Goal: Information Seeking & Learning: Learn about a topic

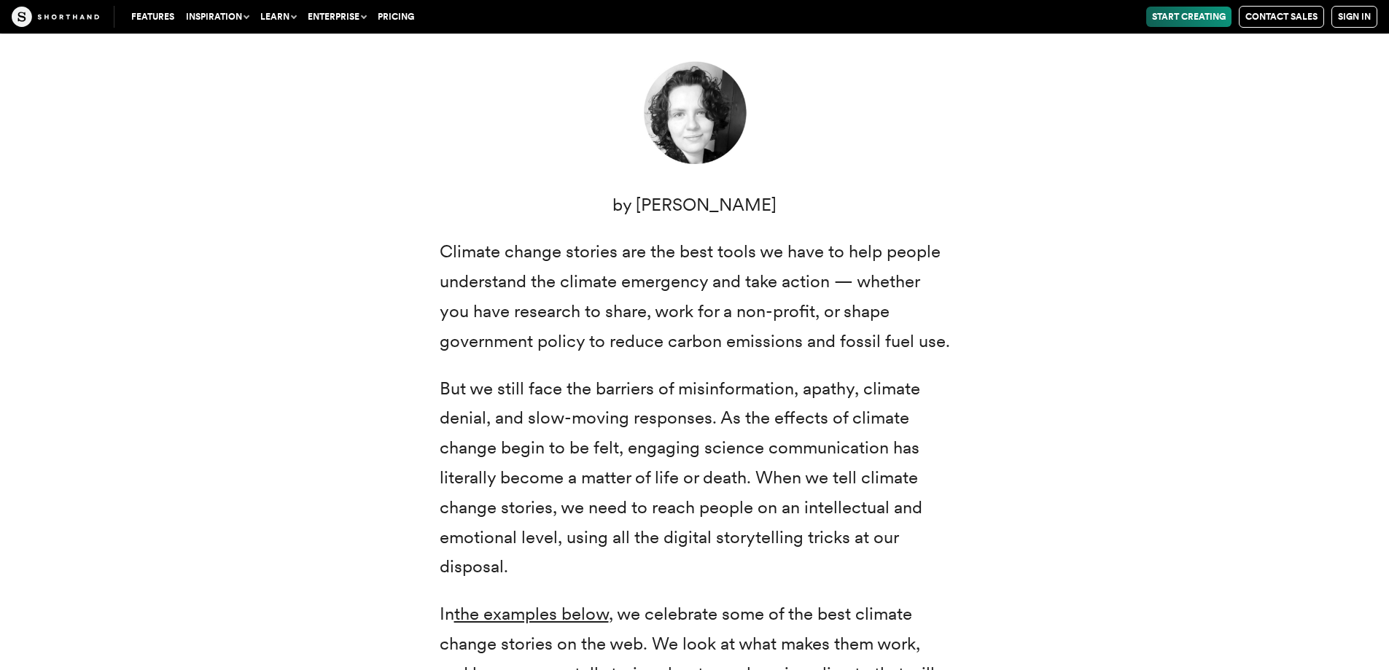
scroll to position [583, 0]
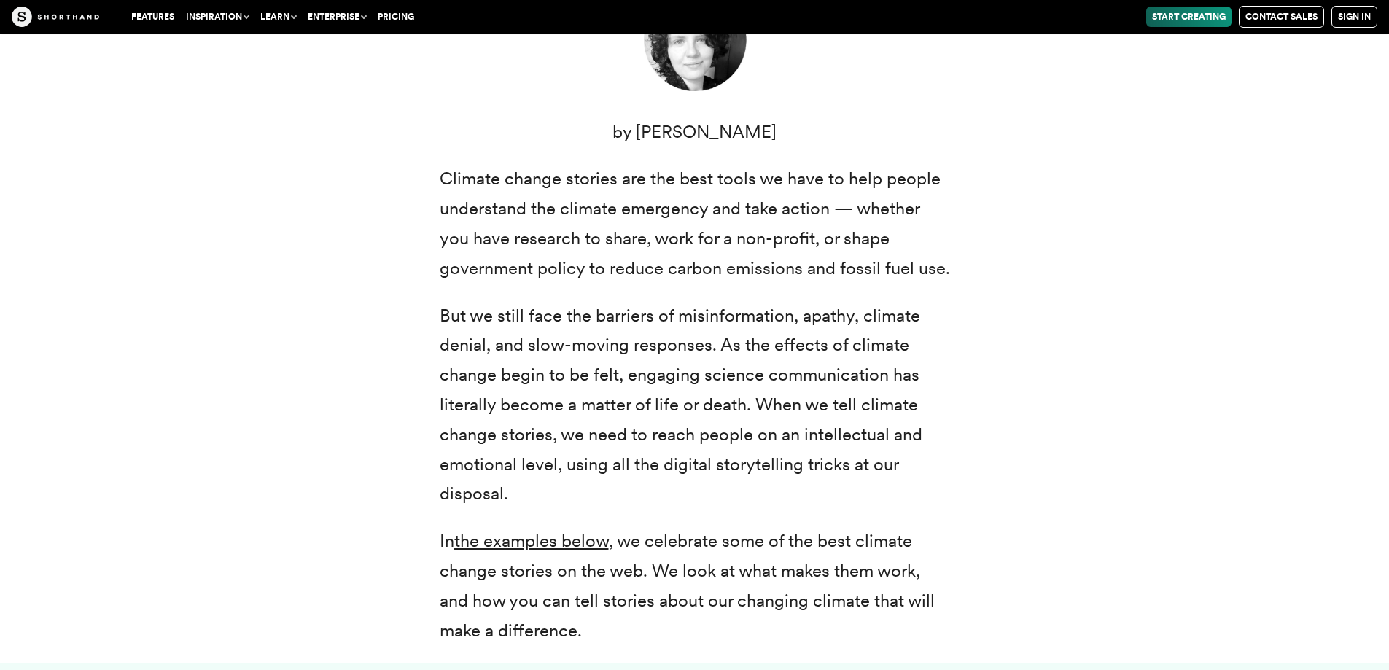
click at [147, 258] on div "Climate change: two small words that represent a radical transformation of our …" at bounding box center [694, 232] width 1137 height 861
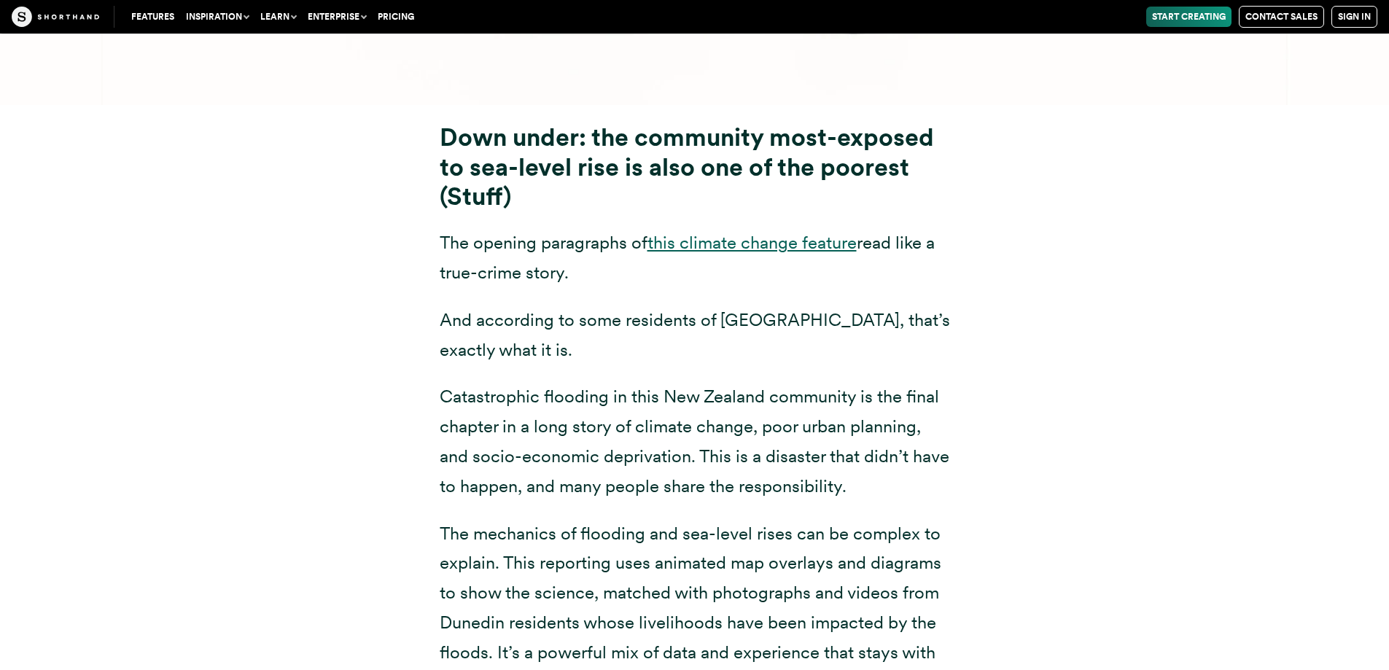
scroll to position [7510, 0]
click at [275, 319] on div "Down under: the community most-exposed to sea-level rise is also one of the poo…" at bounding box center [694, 425] width 1137 height 639
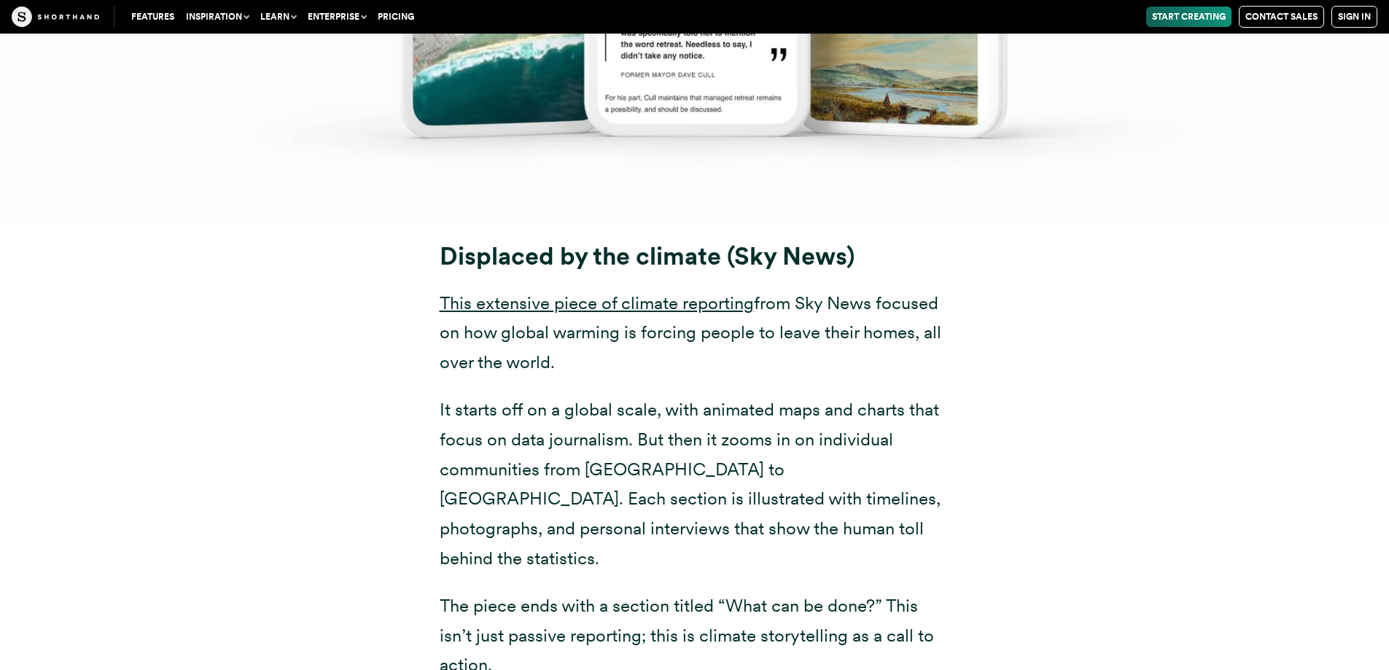
scroll to position [9434, 0]
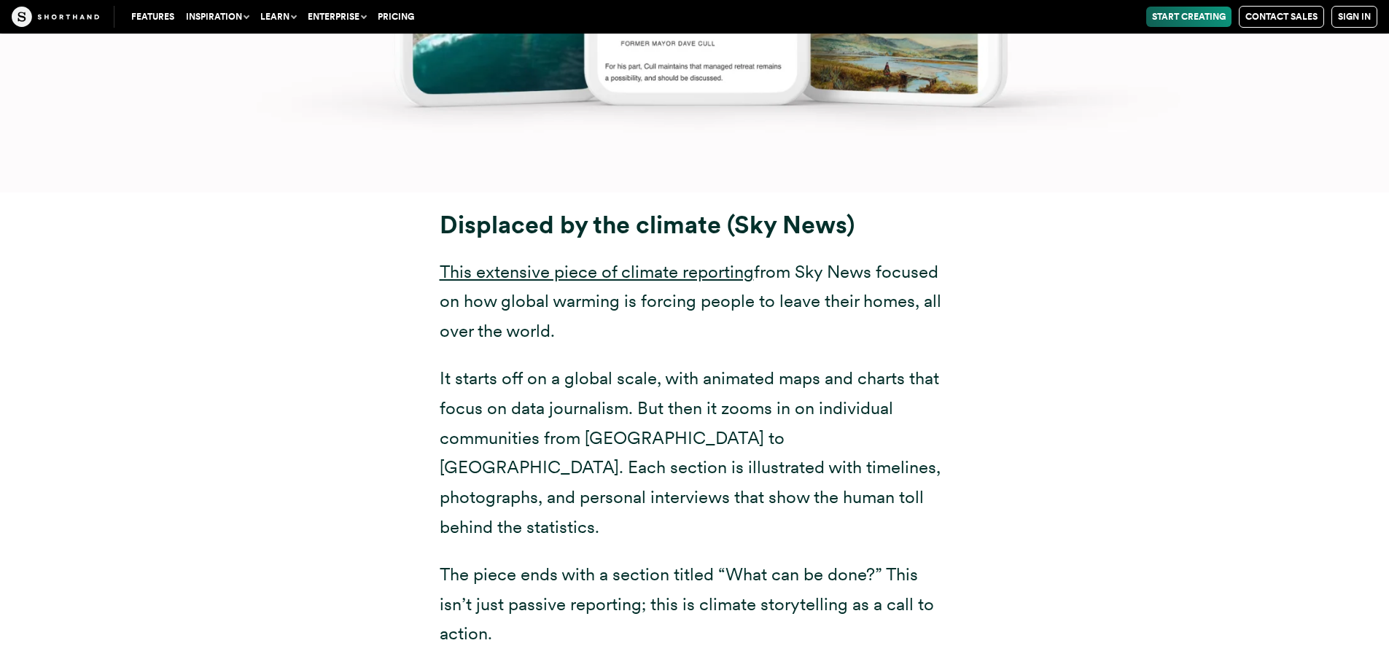
click at [232, 244] on div "Displaced by the climate (Sky News) This extensive piece of climate reporting f…" at bounding box center [694, 429] width 1137 height 474
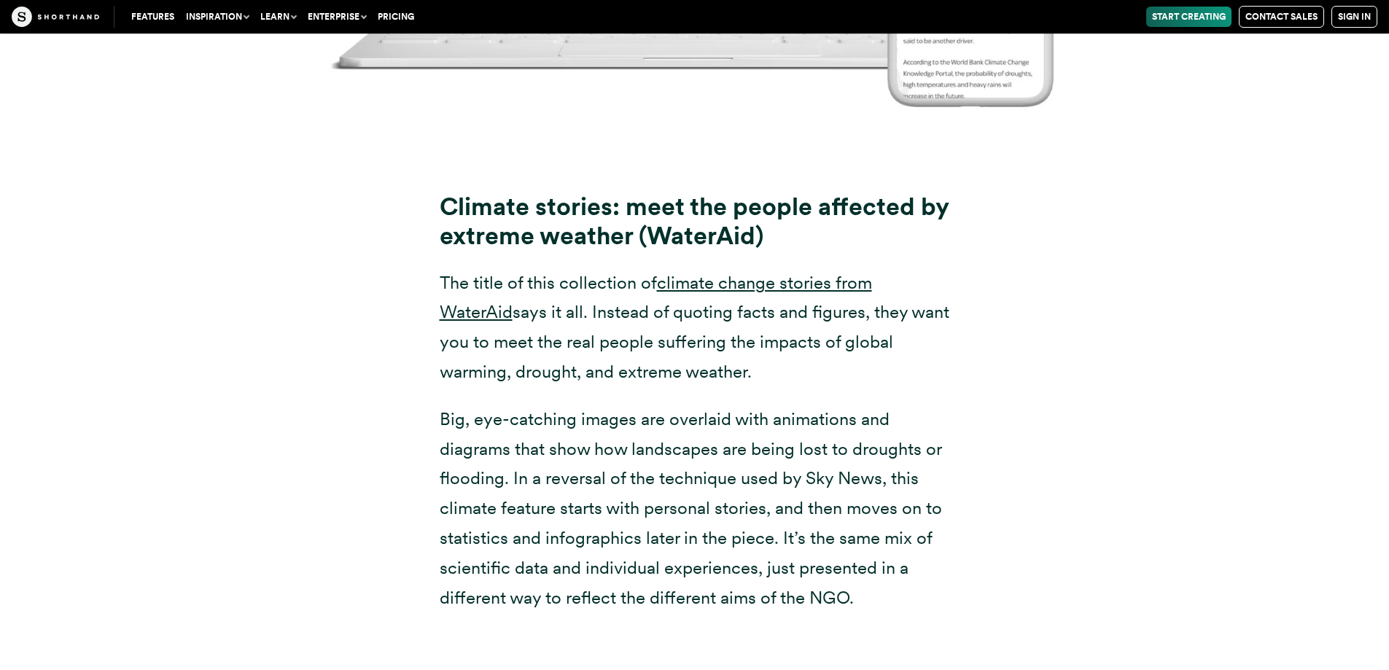
scroll to position [11330, 0]
click at [308, 274] on div "Climate stories: meet the people affected by extreme weather (WaterAid) The tit…" at bounding box center [694, 386] width 1137 height 485
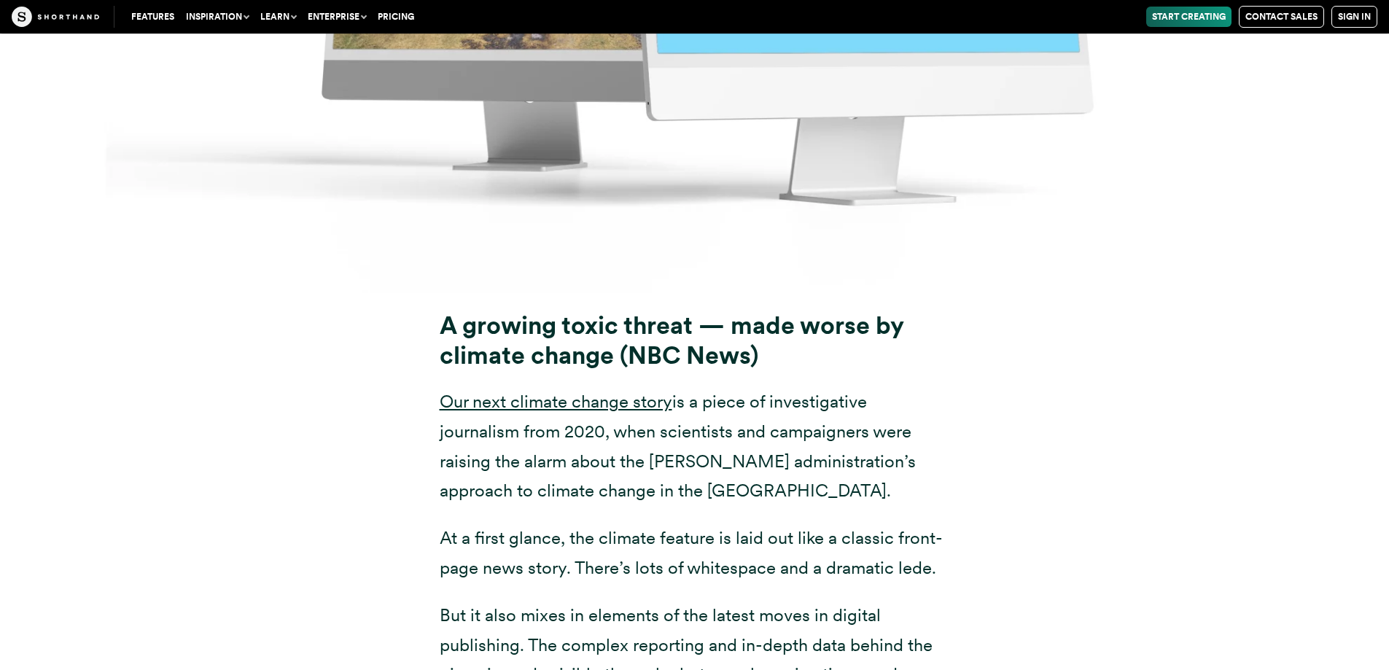
scroll to position [13196, 0]
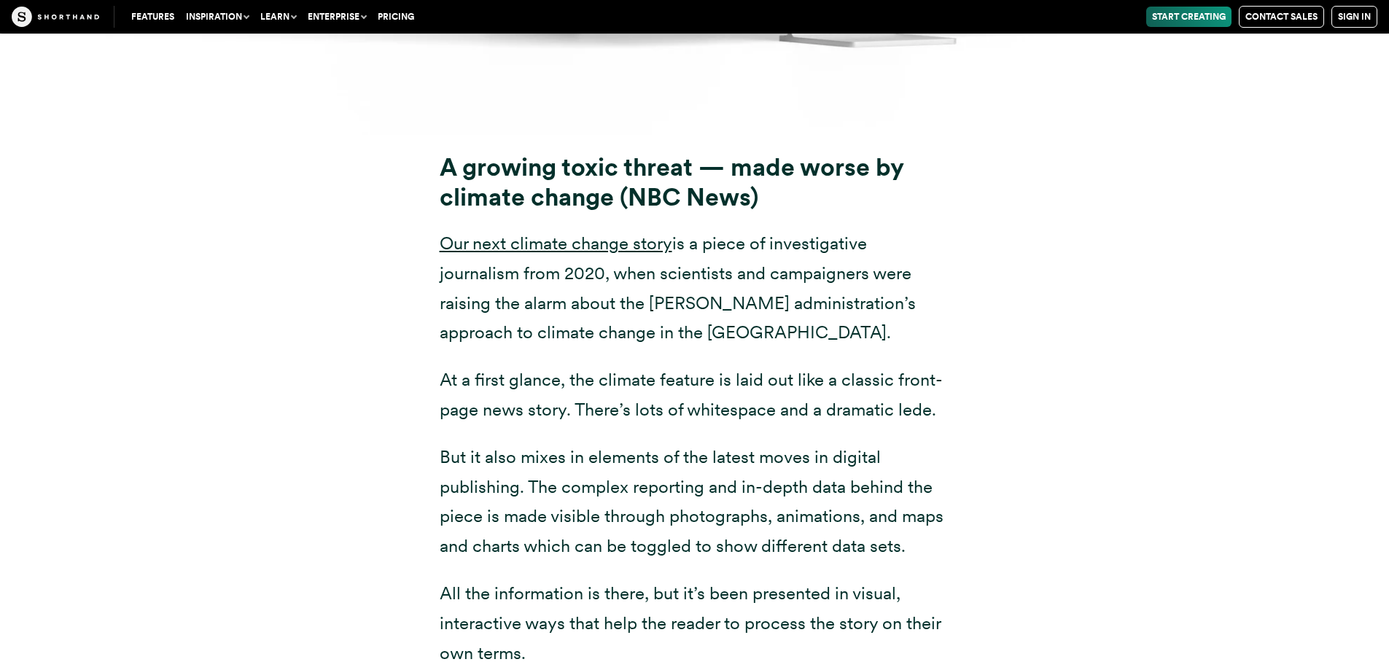
click at [236, 292] on div "A growing toxic threat — made worse by climate change (NBC News) Our next clima…" at bounding box center [694, 410] width 1137 height 550
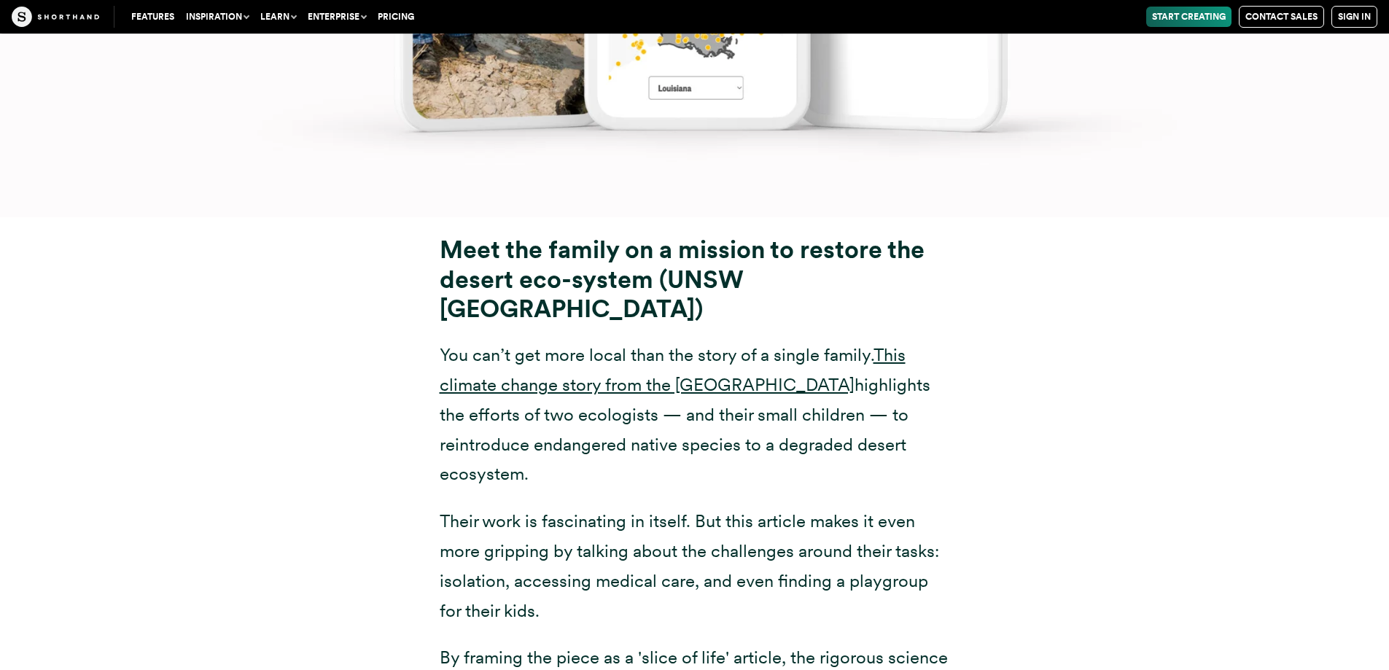
scroll to position [15121, 0]
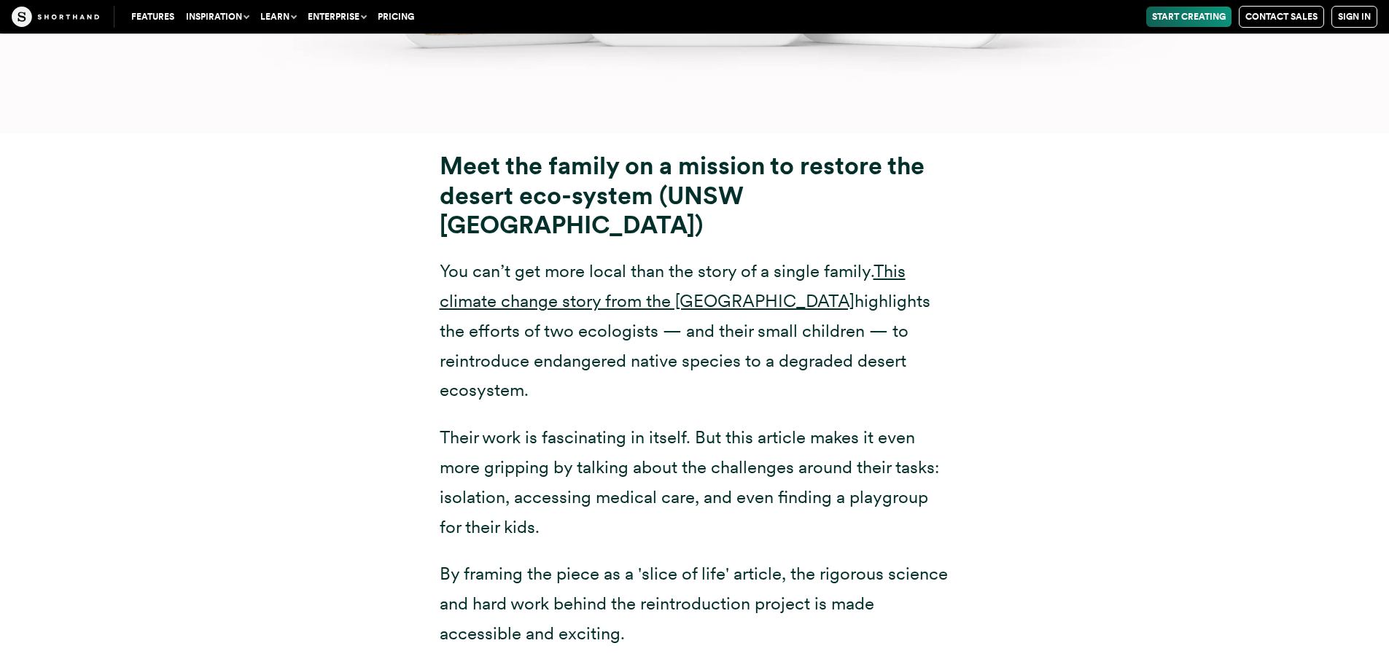
click at [314, 240] on div "Meet the family on a mission to restore the desert eco-system (UNSW [GEOGRAPHIC…" at bounding box center [694, 399] width 1137 height 533
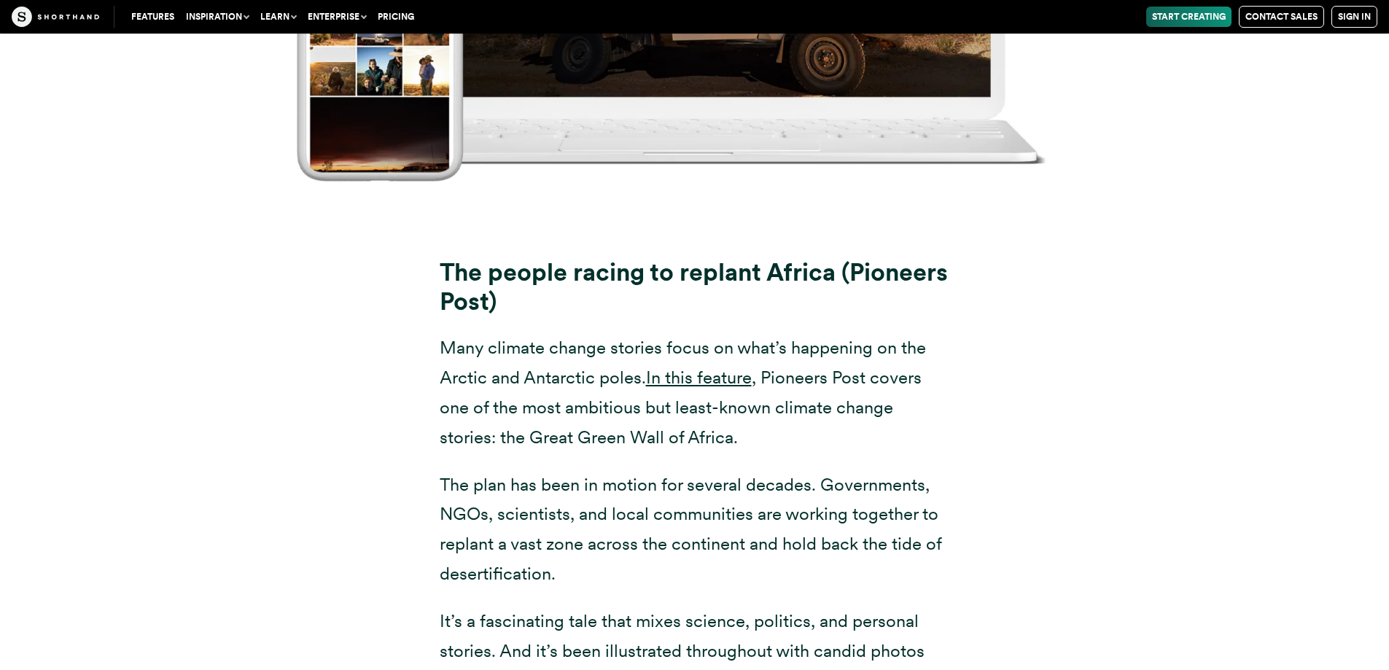
scroll to position [16929, 0]
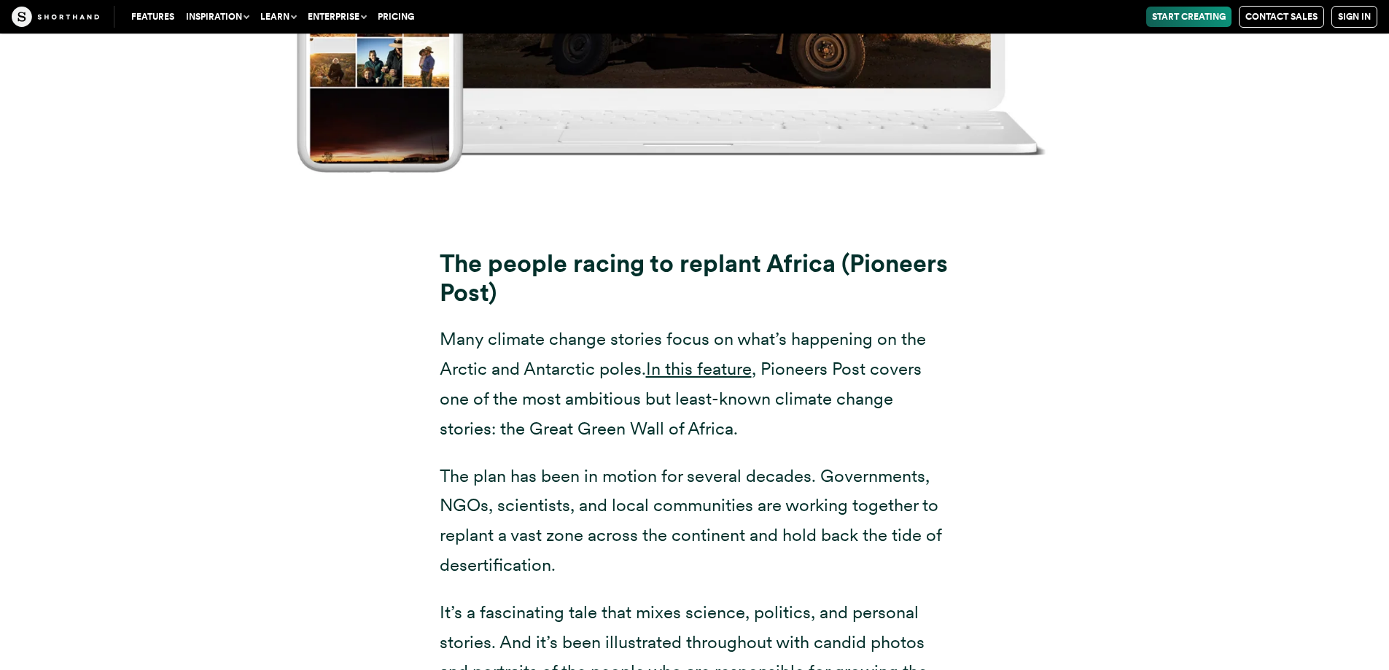
click at [1134, 346] on div "The people racing to replant Africa (Pioneers Post) Many climate change stories…" at bounding box center [694, 482] width 1137 height 503
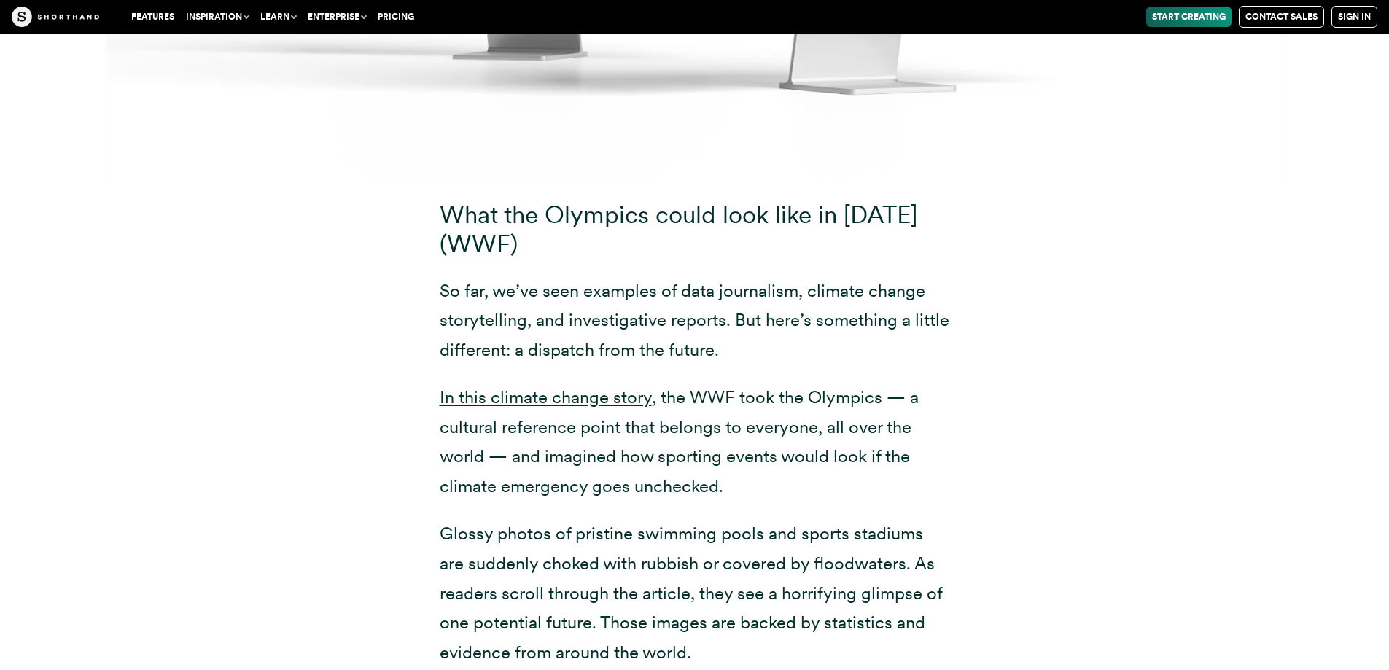
scroll to position [18883, 0]
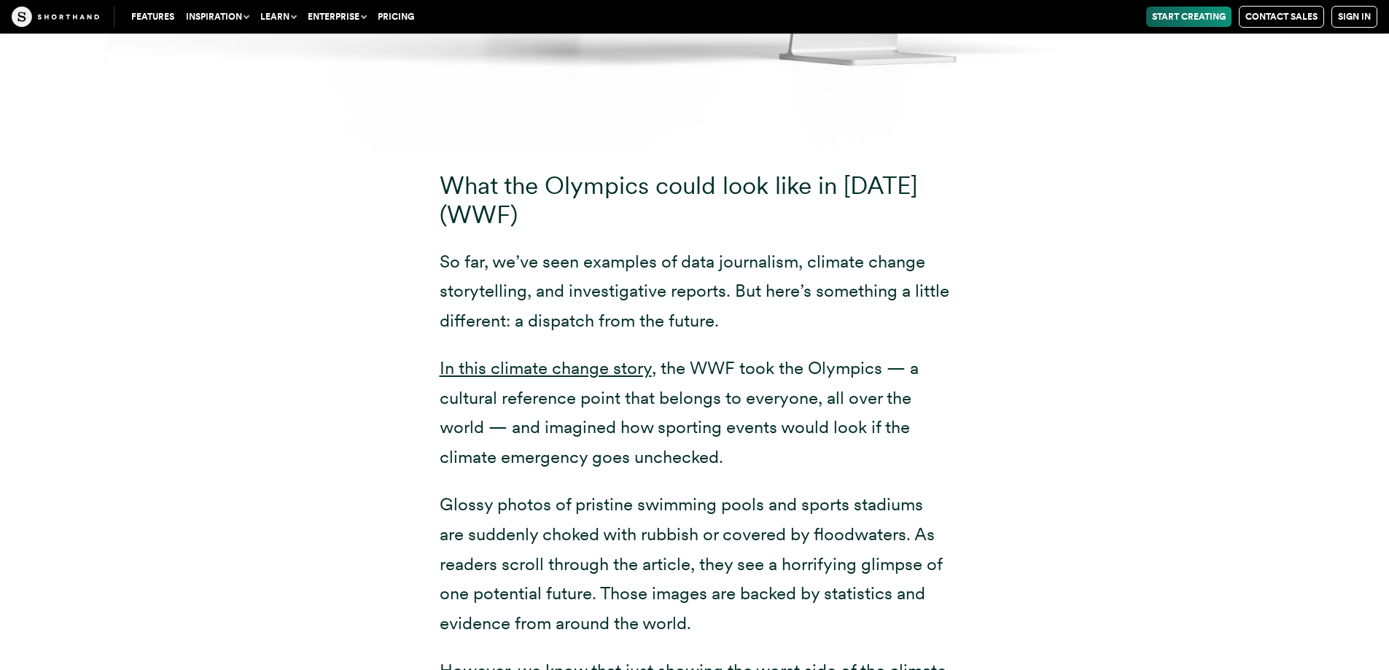
click at [1245, 304] on div "What the Olympics could look like in [DATE] (WWF) So far, we’ve seen examples o…" at bounding box center [694, 472] width 1137 height 639
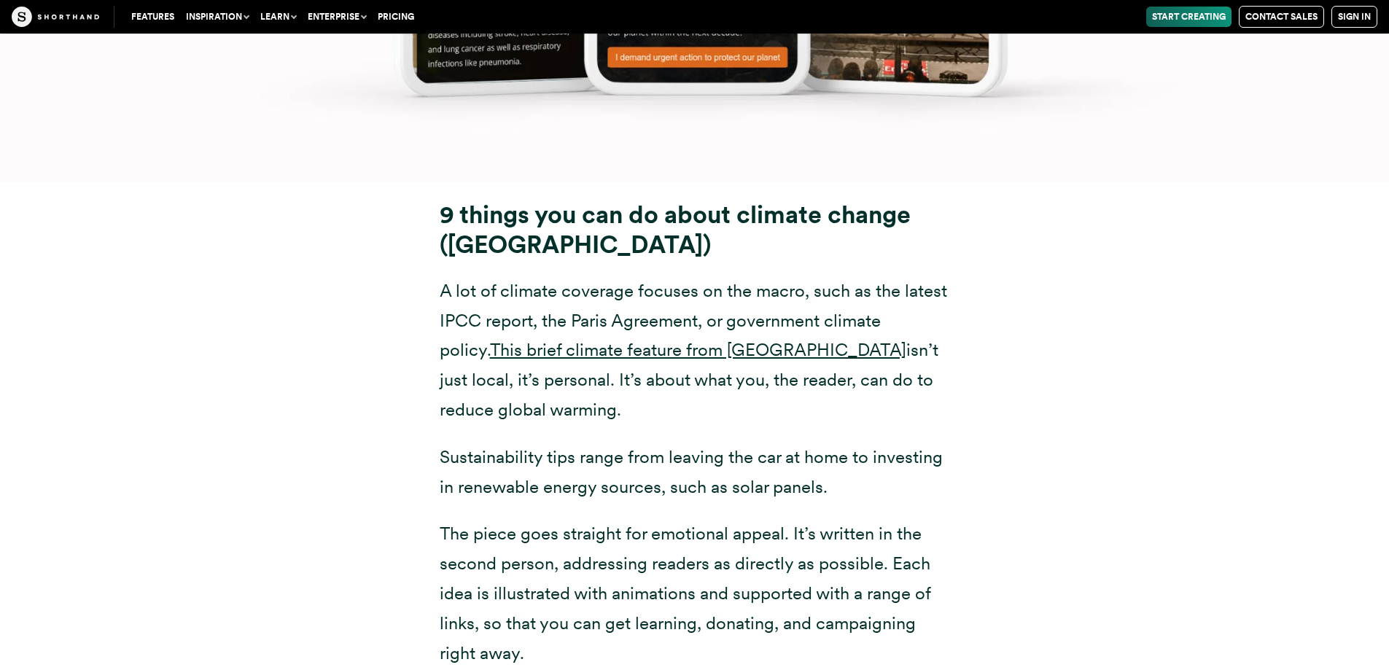
scroll to position [20895, 0]
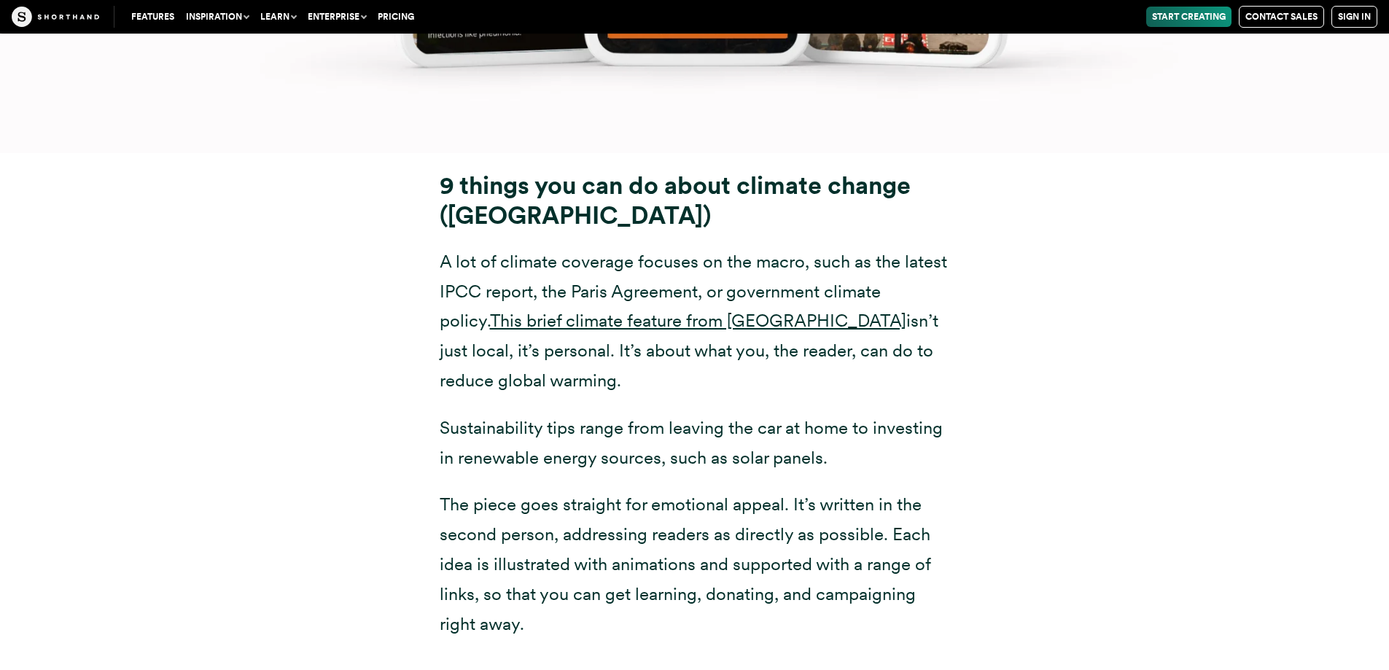
click at [1107, 247] on div "9 things you can do about climate change (Imperial College [GEOGRAPHIC_DATA]) A…" at bounding box center [694, 404] width 1137 height 503
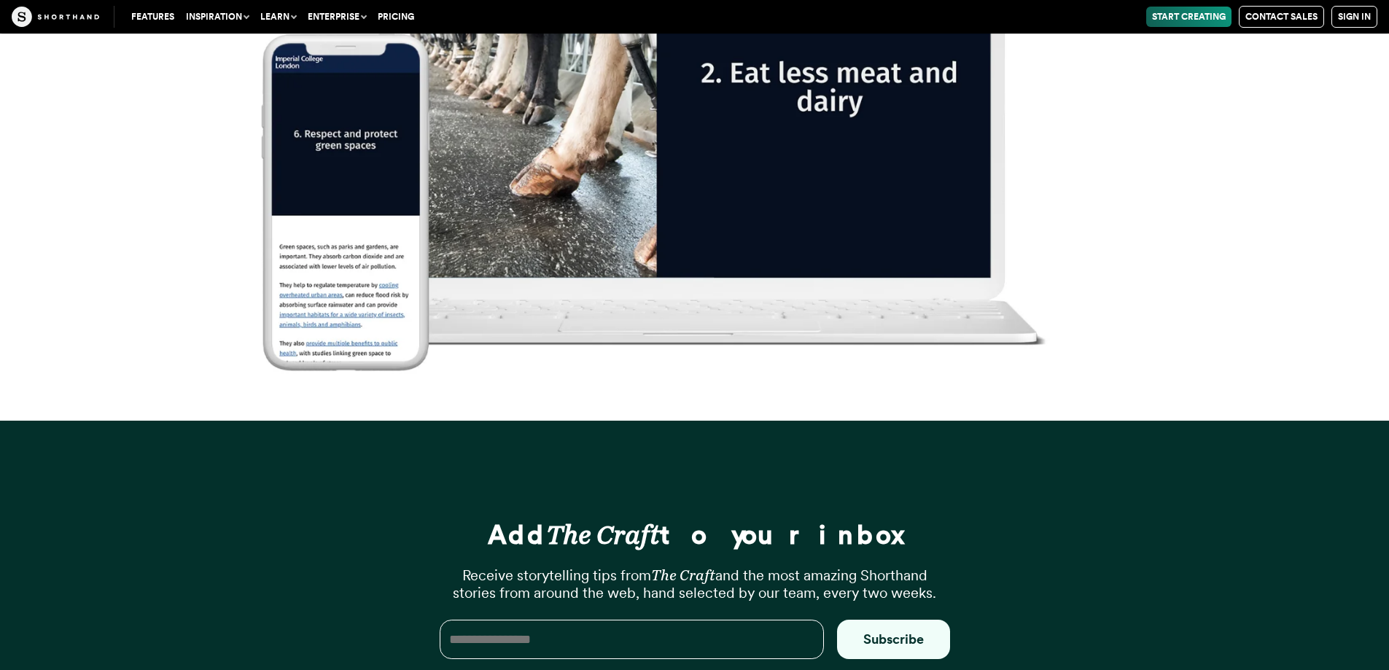
scroll to position [22505, 0]
